Goal: Information Seeking & Learning: Learn about a topic

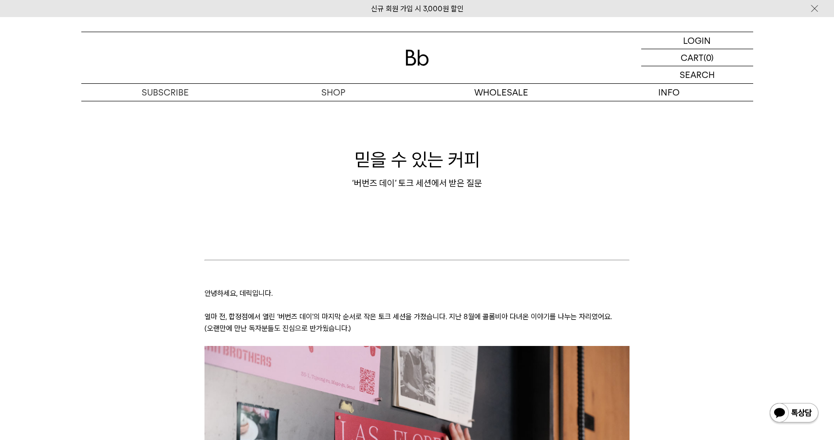
click at [393, 55] on div at bounding box center [417, 57] width 672 height 51
click at [399, 54] on div at bounding box center [417, 57] width 672 height 51
click at [402, 55] on div at bounding box center [417, 57] width 672 height 51
click at [416, 55] on img at bounding box center [417, 58] width 23 height 16
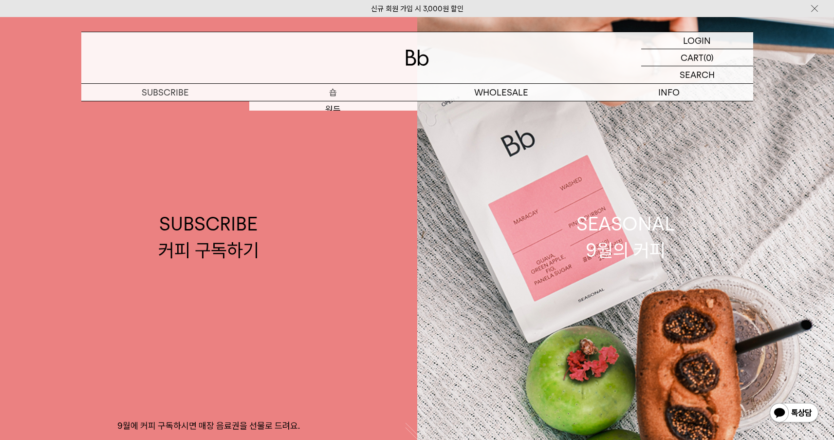
click at [324, 108] on link "SUBSCRIBE 커피 구독하기 9월에 커피 구독하시면 매장 음료권을 선물로 드려요." at bounding box center [208, 237] width 417 height 440
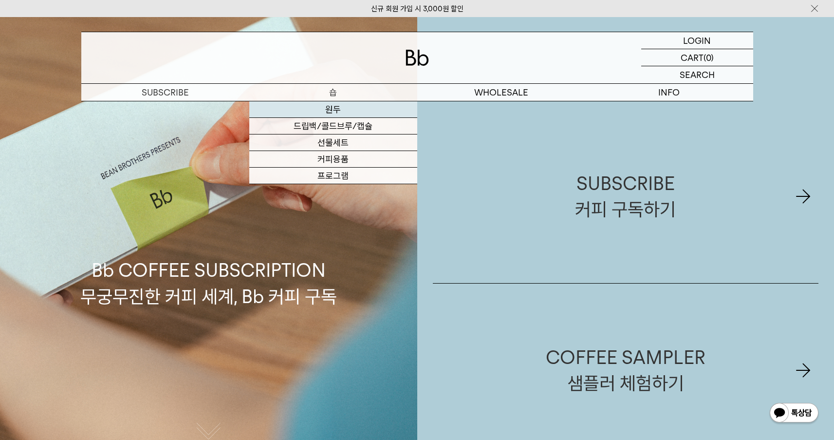
click at [337, 103] on link "원두" at bounding box center [333, 109] width 168 height 17
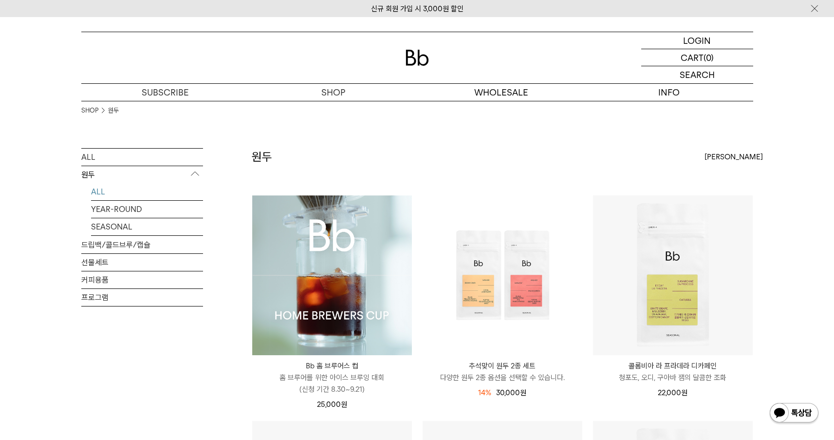
click at [327, 239] on img at bounding box center [332, 275] width 160 height 160
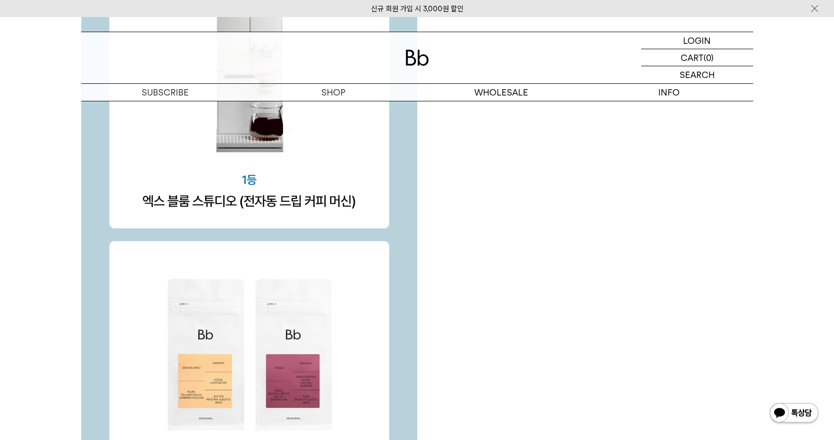
scroll to position [2225, 0]
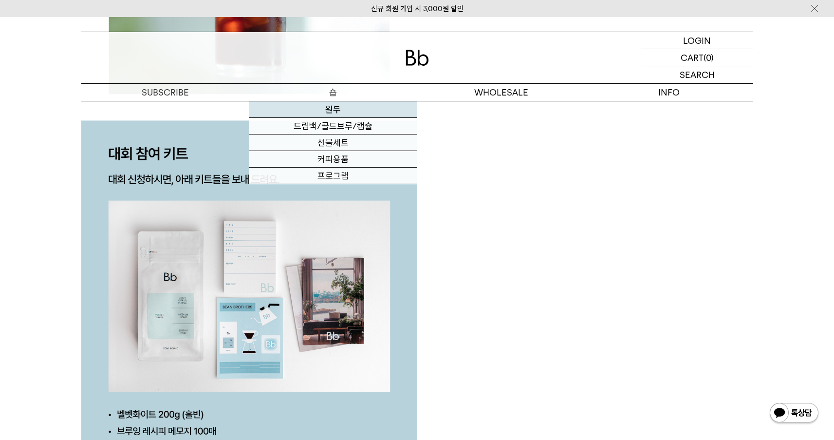
click at [333, 108] on link "원두" at bounding box center [333, 109] width 168 height 17
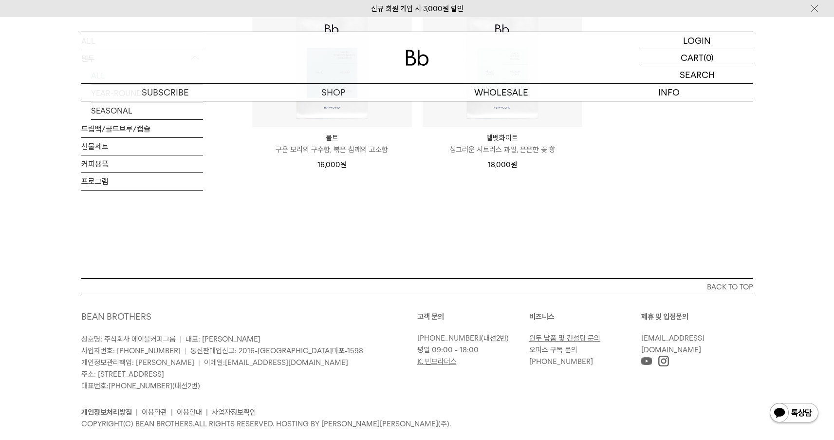
scroll to position [1089, 0]
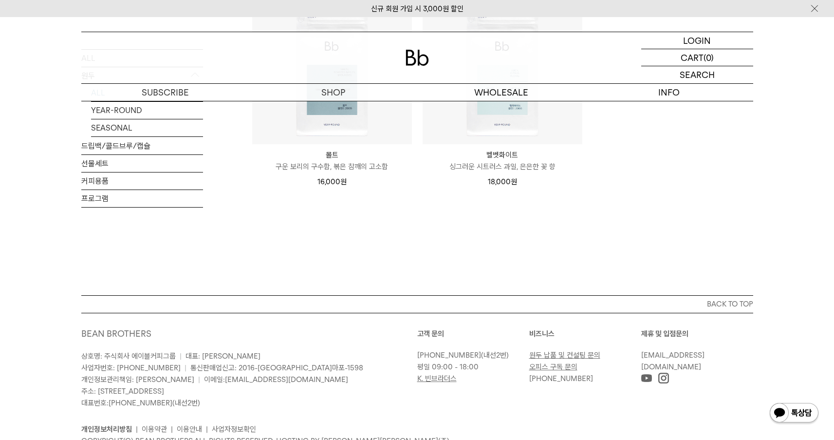
click at [509, 149] on p "벨벳화이트" at bounding box center [503, 155] width 160 height 12
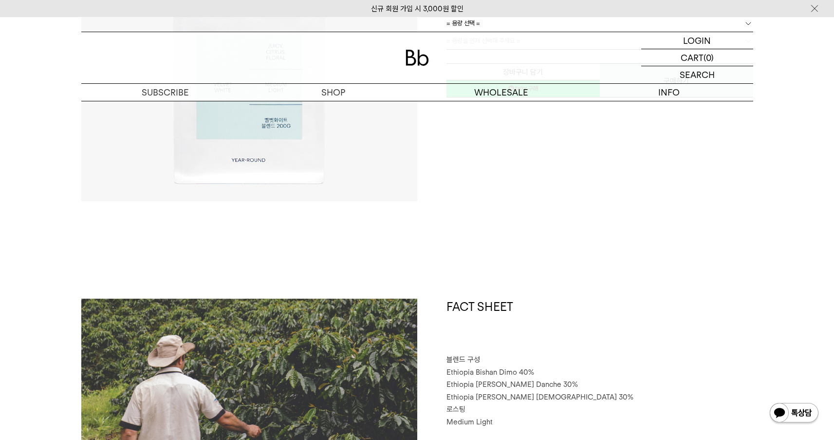
scroll to position [378, 0]
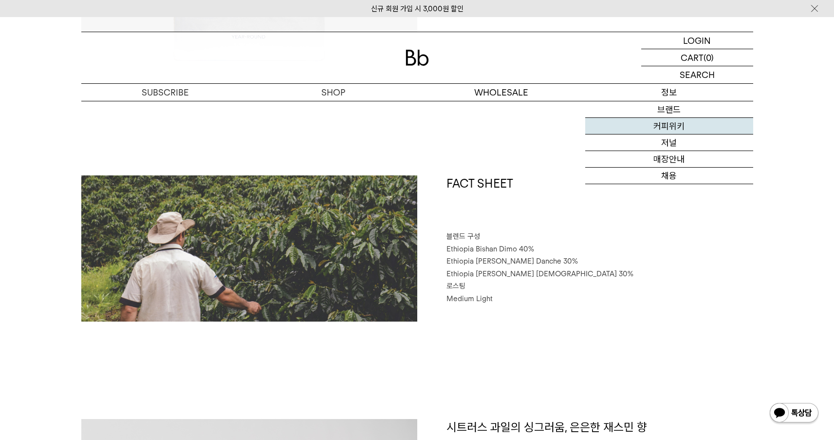
click at [675, 131] on link "커피위키" at bounding box center [669, 126] width 168 height 17
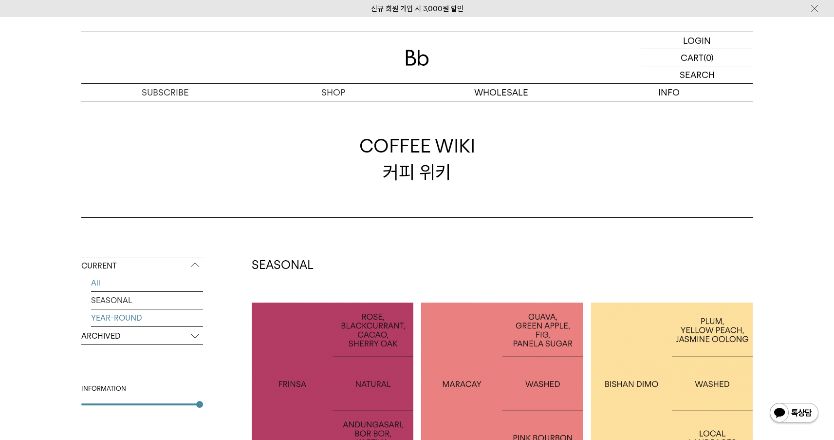
click at [120, 317] on link "YEAR-ROUND" at bounding box center [147, 317] width 112 height 17
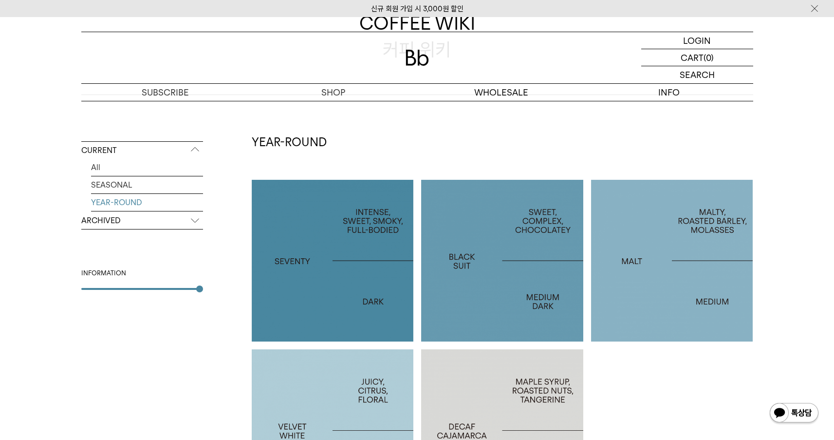
scroll to position [173, 0]
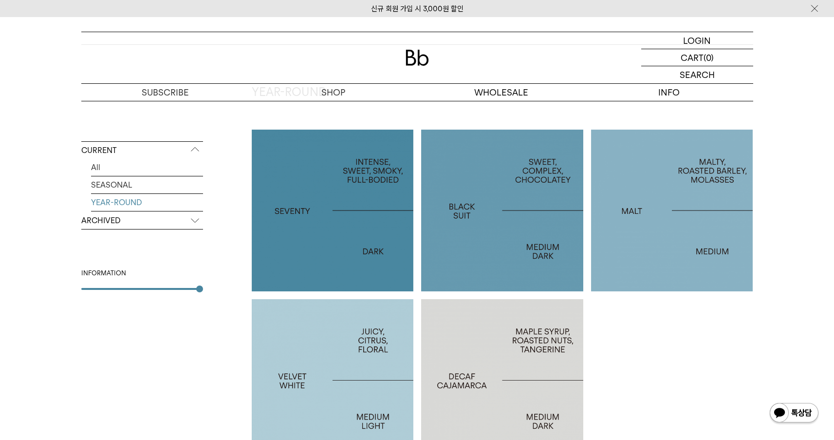
click at [376, 341] on div at bounding box center [333, 380] width 162 height 162
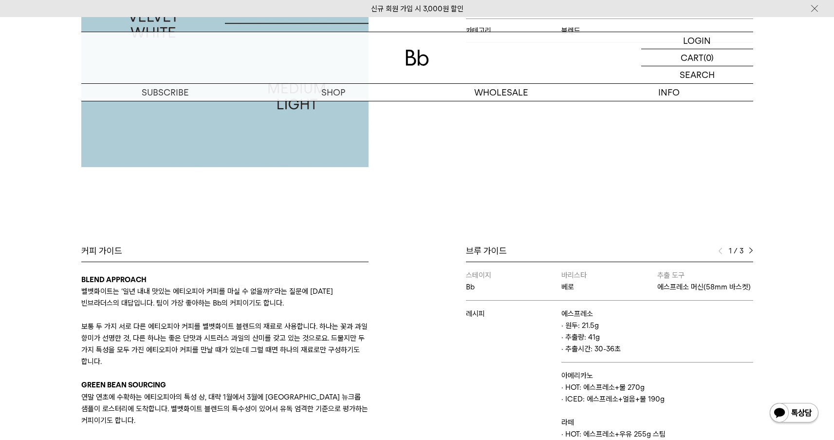
scroll to position [366, 0]
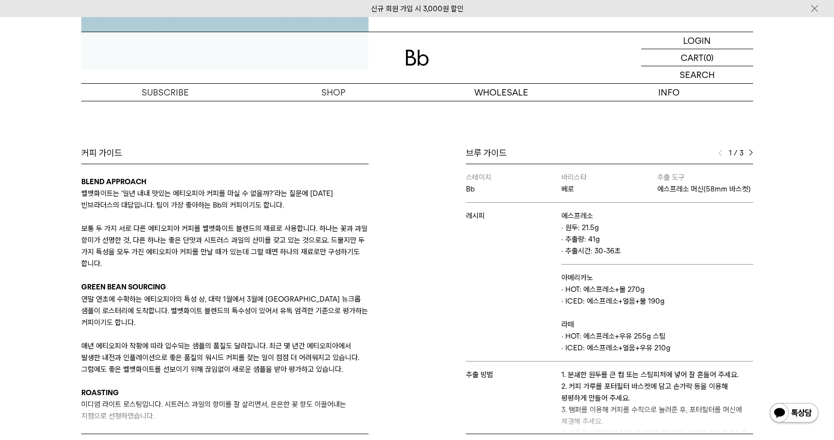
click at [756, 157] on div "브루 가이드 1 / 3 스테이지 Bb 바리스타 베로 추출 도구 에스프레소 머신(58mm 바스켓) 레시피 에스프레소 · 원두: 21.5g · 추…" at bounding box center [587, 290] width 341 height 287
click at [752, 154] on img at bounding box center [751, 152] width 4 height 7
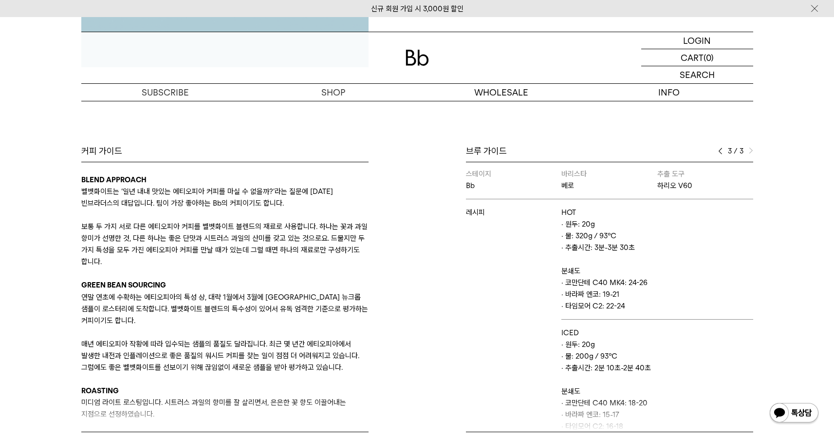
scroll to position [2, 0]
